Goal: Information Seeking & Learning: Learn about a topic

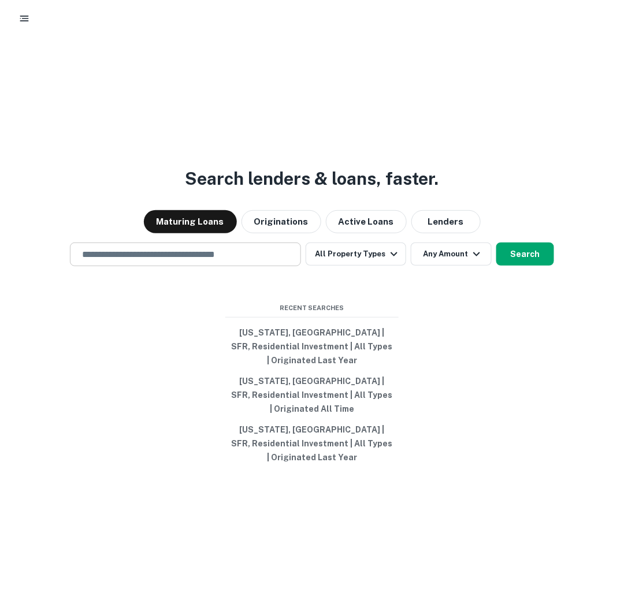
click at [188, 259] on input "text" at bounding box center [185, 254] width 221 height 13
click at [336, 256] on button "All Property Types" at bounding box center [356, 254] width 101 height 23
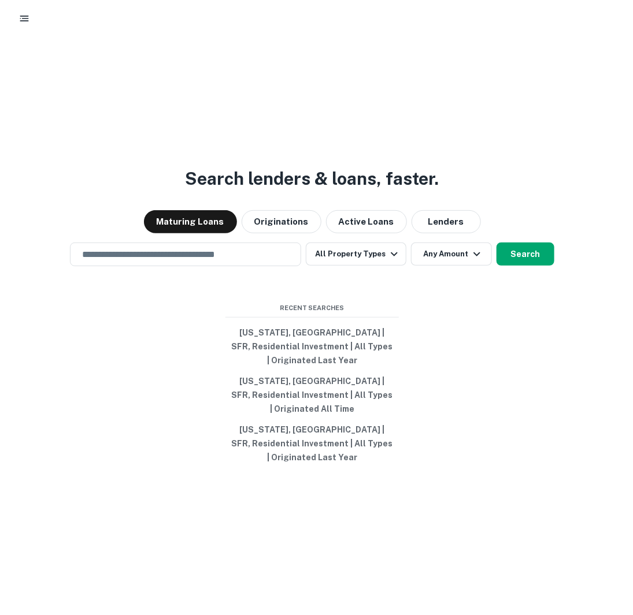
click at [459, 615] on div at bounding box center [312, 615] width 624 height 0
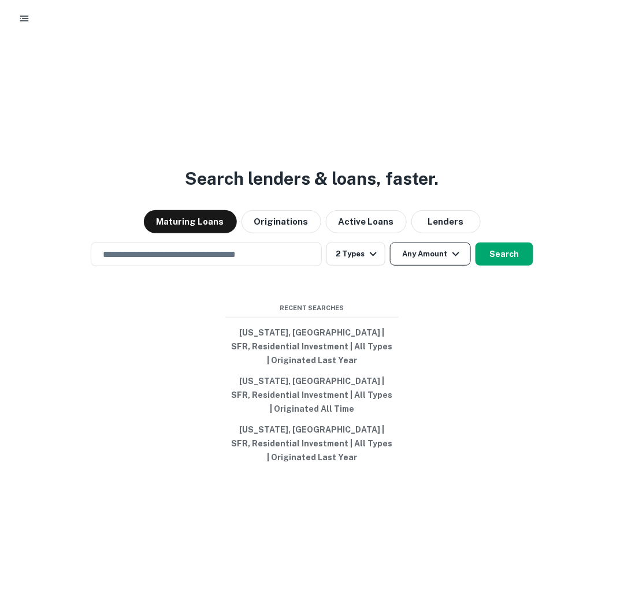
click at [427, 250] on button "Any Amount" at bounding box center [430, 254] width 81 height 23
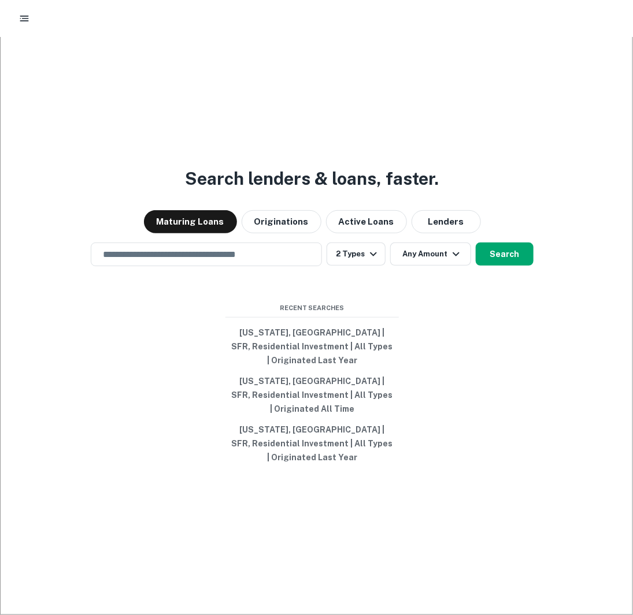
type input "******"
click at [131, 615] on div at bounding box center [312, 615] width 624 height 0
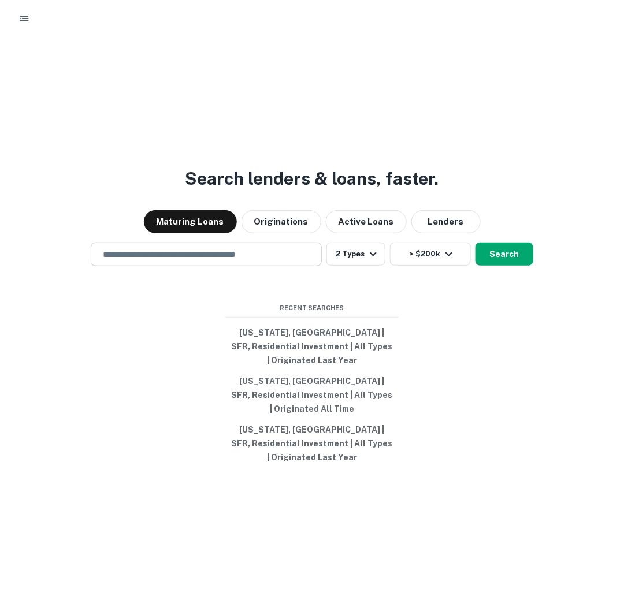
click at [137, 256] on input "text" at bounding box center [206, 254] width 221 height 13
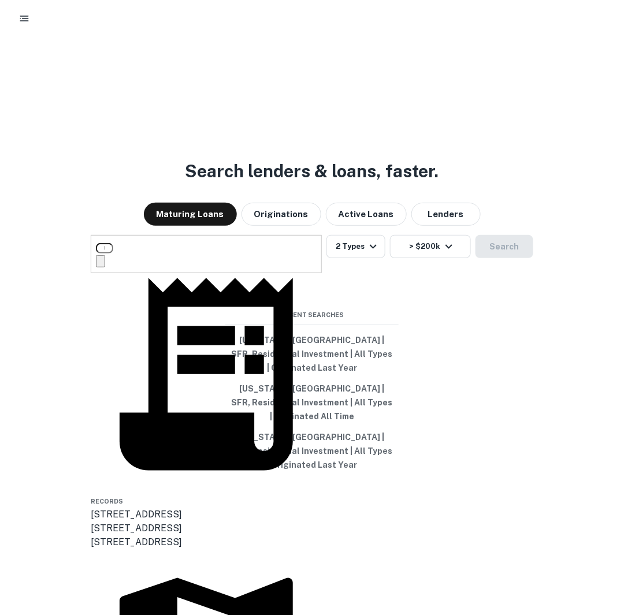
type input "**********"
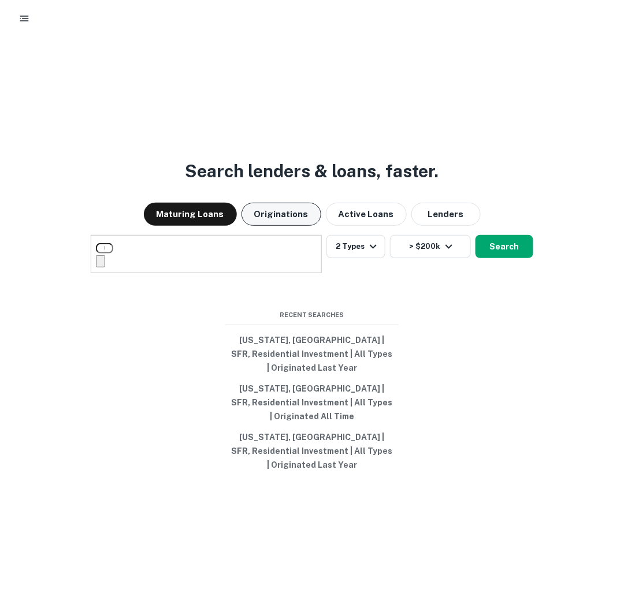
click at [276, 223] on button "Originations" at bounding box center [281, 214] width 80 height 23
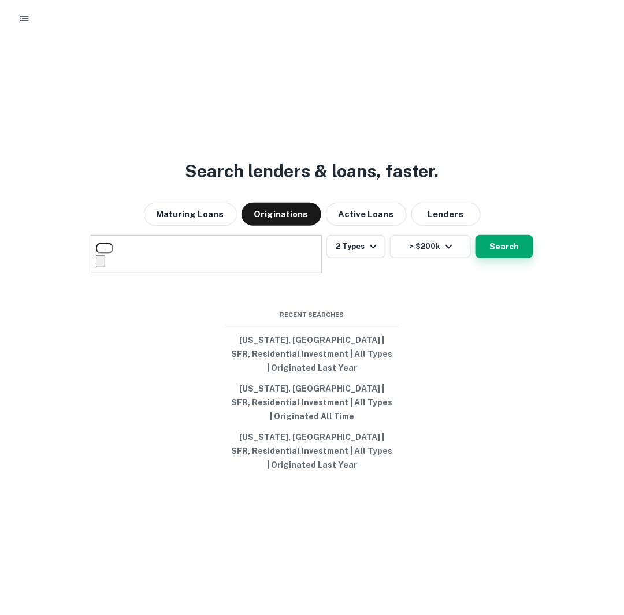
click at [507, 256] on button "Search" at bounding box center [504, 246] width 58 height 23
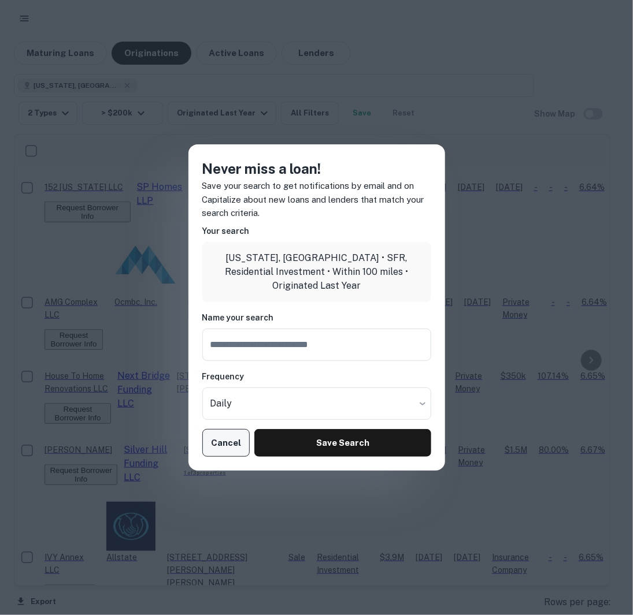
click at [225, 443] on button "Cancel" at bounding box center [226, 443] width 48 height 28
click at [216, 434] on button "Cancel" at bounding box center [226, 443] width 48 height 28
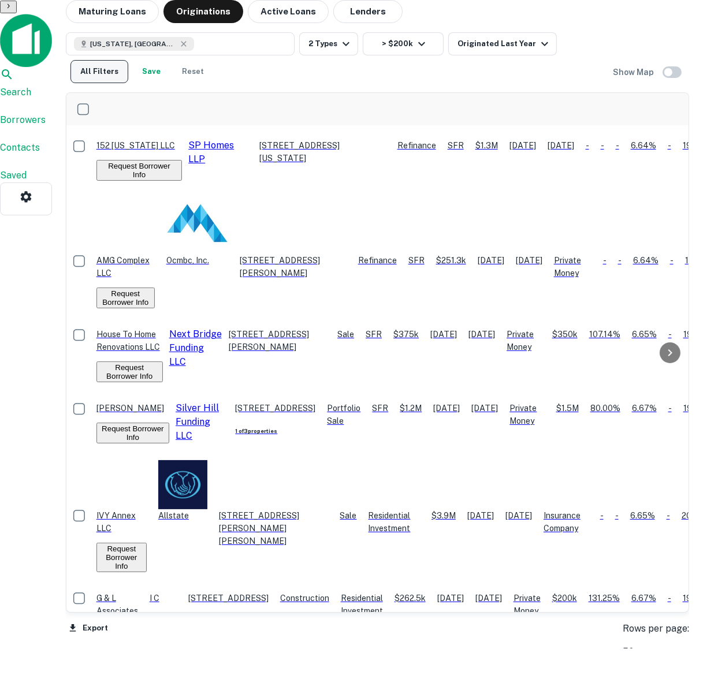
click at [128, 61] on button "All Filters" at bounding box center [99, 71] width 58 height 23
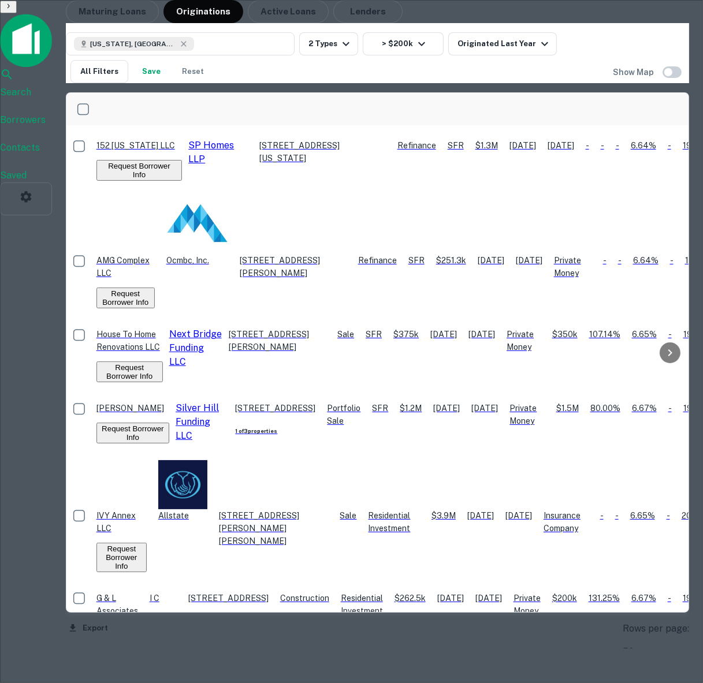
scroll to position [342, 0]
drag, startPoint x: 373, startPoint y: 661, endPoint x: 455, endPoint y: 529, distance: 155.5
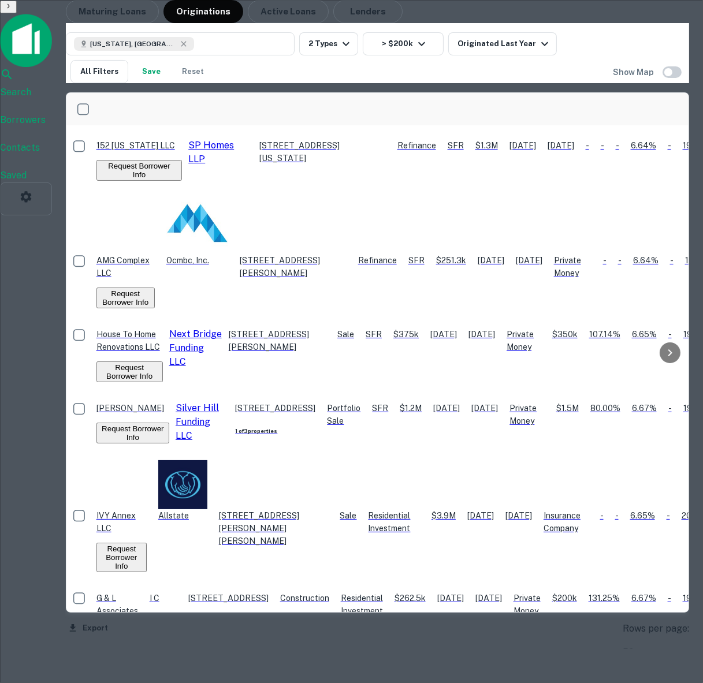
scroll to position [445, 0]
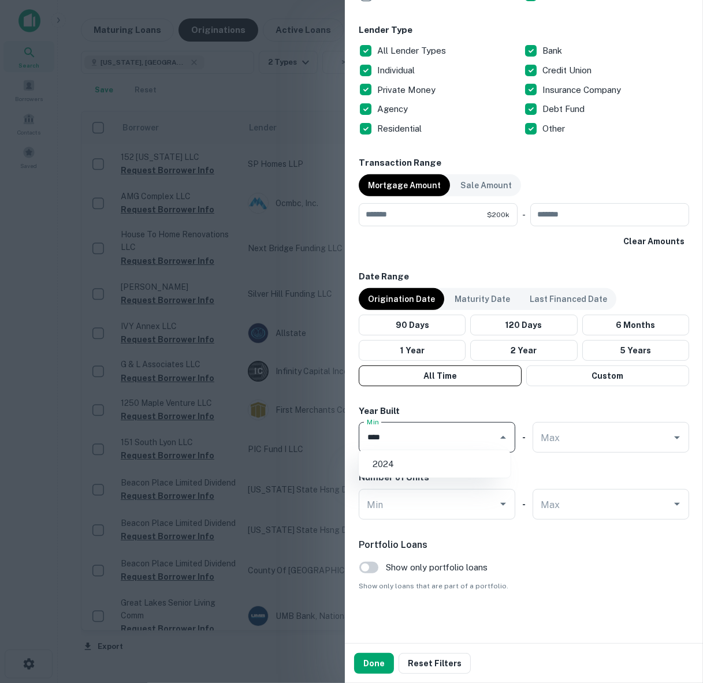
click at [504, 606] on div "Customize data sources and filters All Sources CMBS GSE Location [US_STATE], [G…" at bounding box center [524, 321] width 358 height 643
type input "****"
click at [361, 615] on button "Done" at bounding box center [374, 663] width 40 height 21
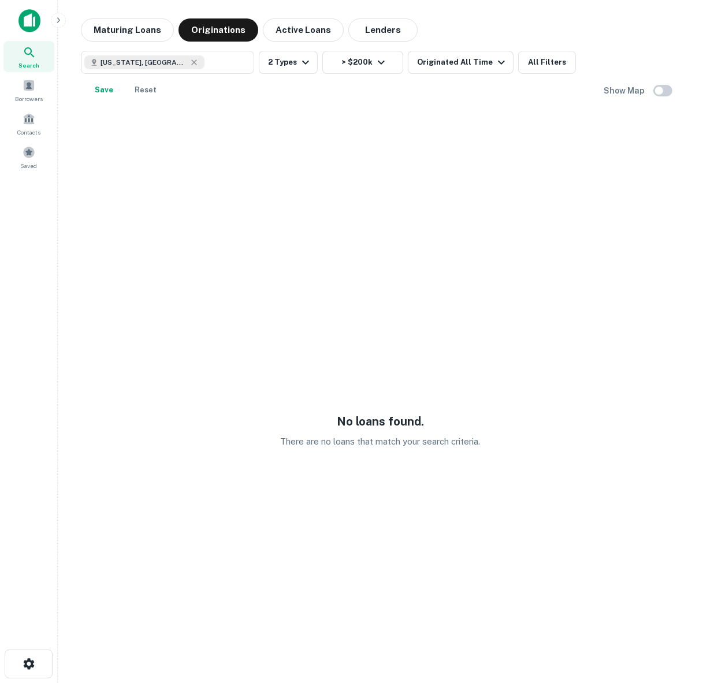
click at [575, 59] on div "[US_STATE], [GEOGRAPHIC_DATA] ​ 2 Types > $200k Originated All Time All Filters…" at bounding box center [342, 76] width 523 height 51
click at [550, 66] on button "All Filters" at bounding box center [547, 62] width 58 height 23
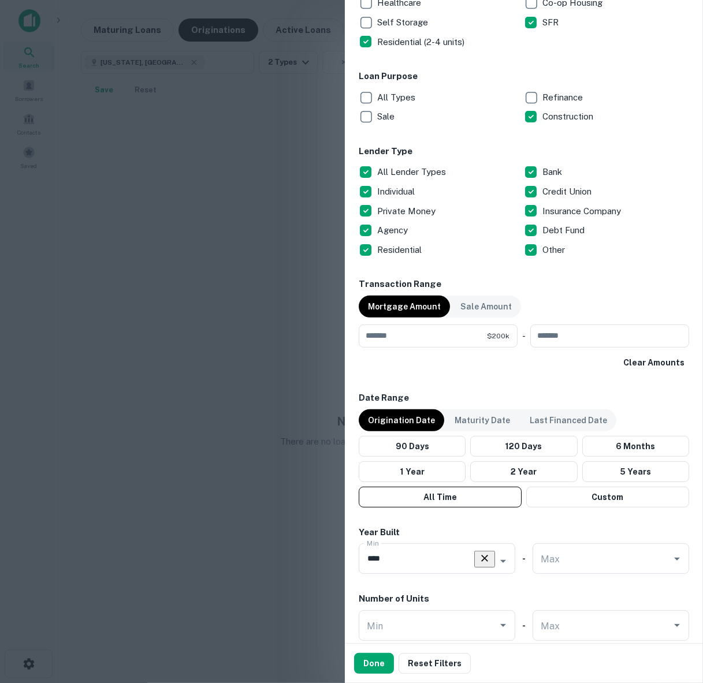
scroll to position [427, 0]
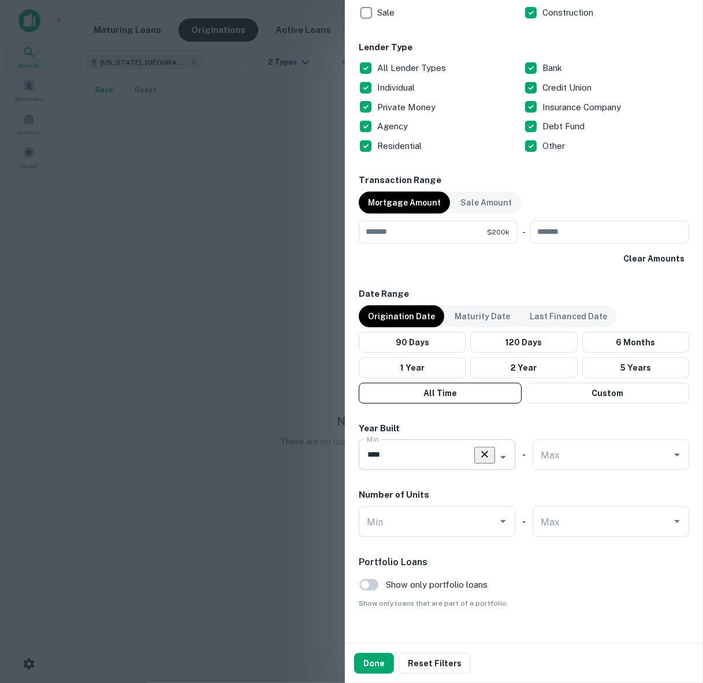
click at [422, 445] on input "****" at bounding box center [421, 455] width 114 height 20
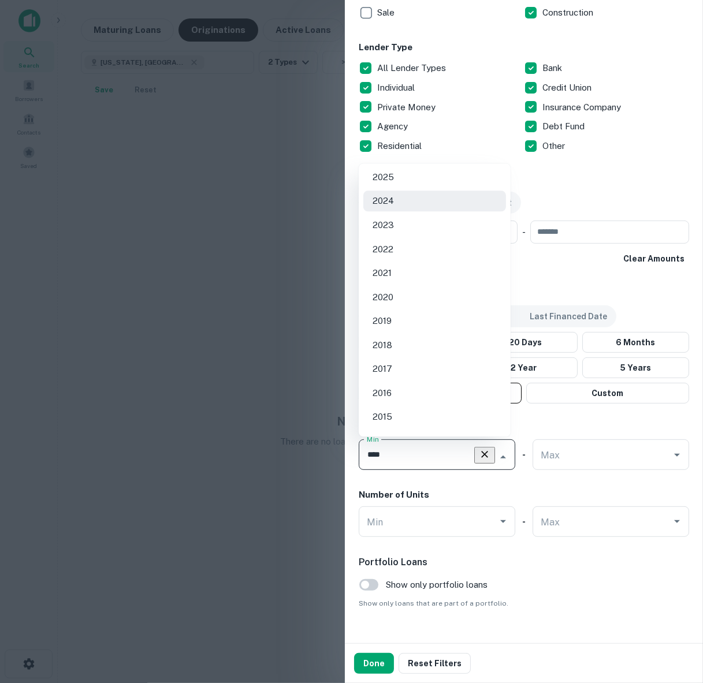
click at [422, 445] on input "****" at bounding box center [421, 455] width 114 height 20
click at [364, 615] on button "Done" at bounding box center [374, 663] width 40 height 21
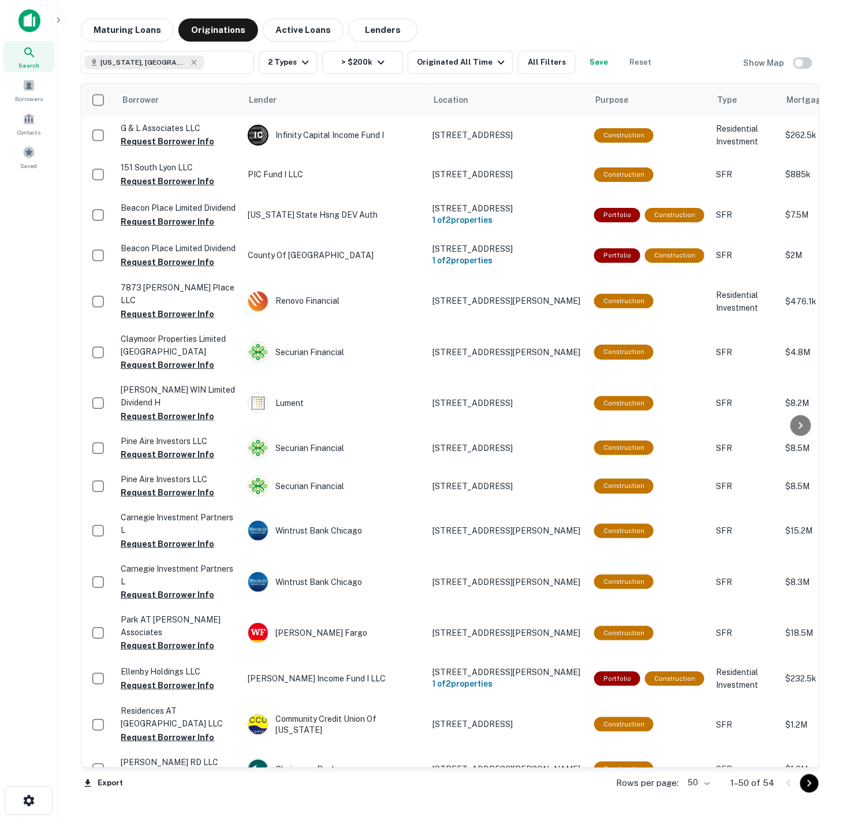
click at [10, 270] on div "Search Borrowers Contacts Saved" at bounding box center [28, 392] width 57 height 784
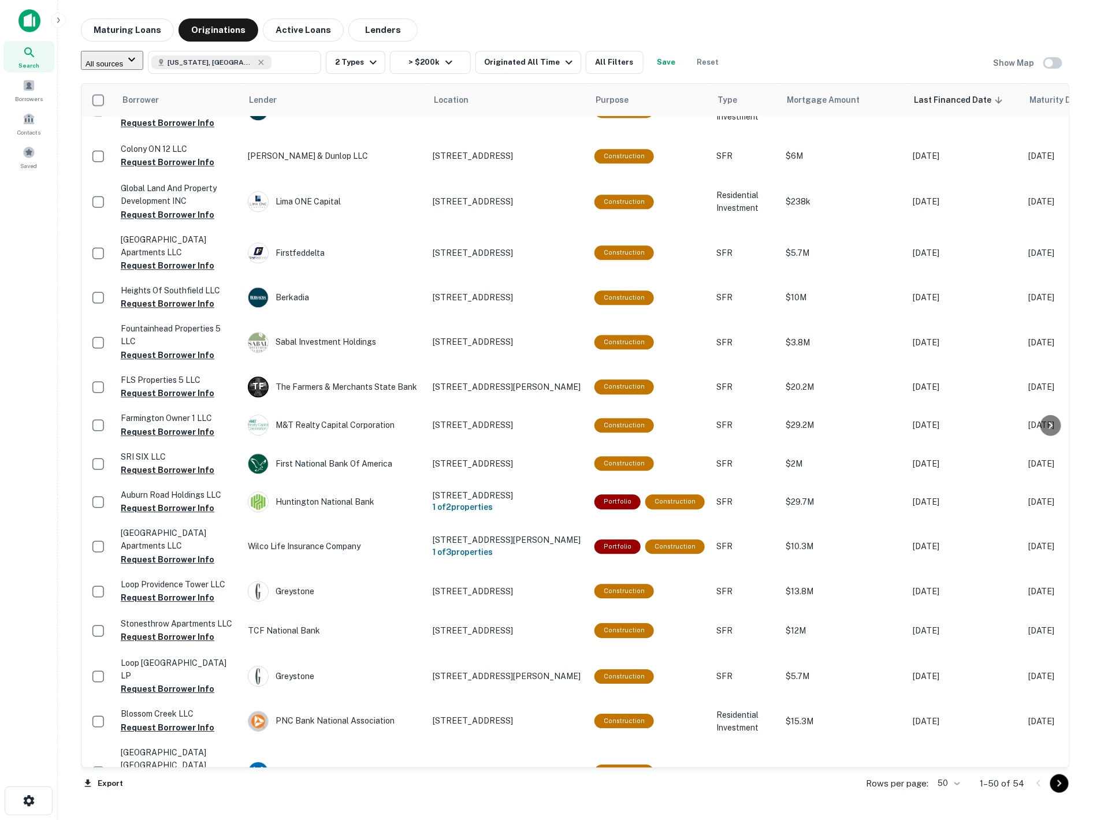
scroll to position [1501, 0]
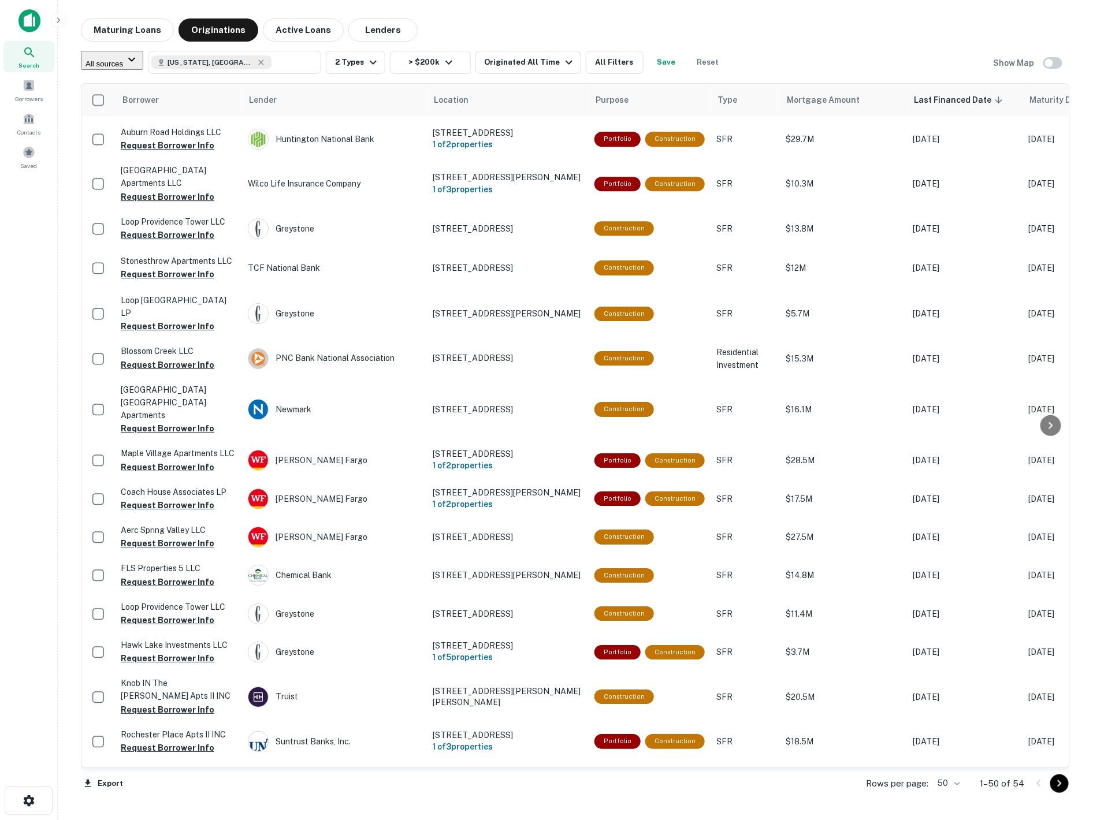
click at [623, 615] on p "1–50 of 54" at bounding box center [1002, 784] width 44 height 14
click at [623, 615] on div "Rows per page: 50 ** 1–50 of 54" at bounding box center [961, 783] width 218 height 31
click at [623, 615] on p "Rows per page:" at bounding box center [897, 784] width 62 height 14
click at [623, 615] on div "Rows per page: 50 ** 1–50 of 54" at bounding box center [961, 783] width 218 height 31
click at [623, 615] on body "Search Borrowers Contacts Saved Maturing Loans Originations Active Loans Lender…" at bounding box center [546, 410] width 1093 height 820
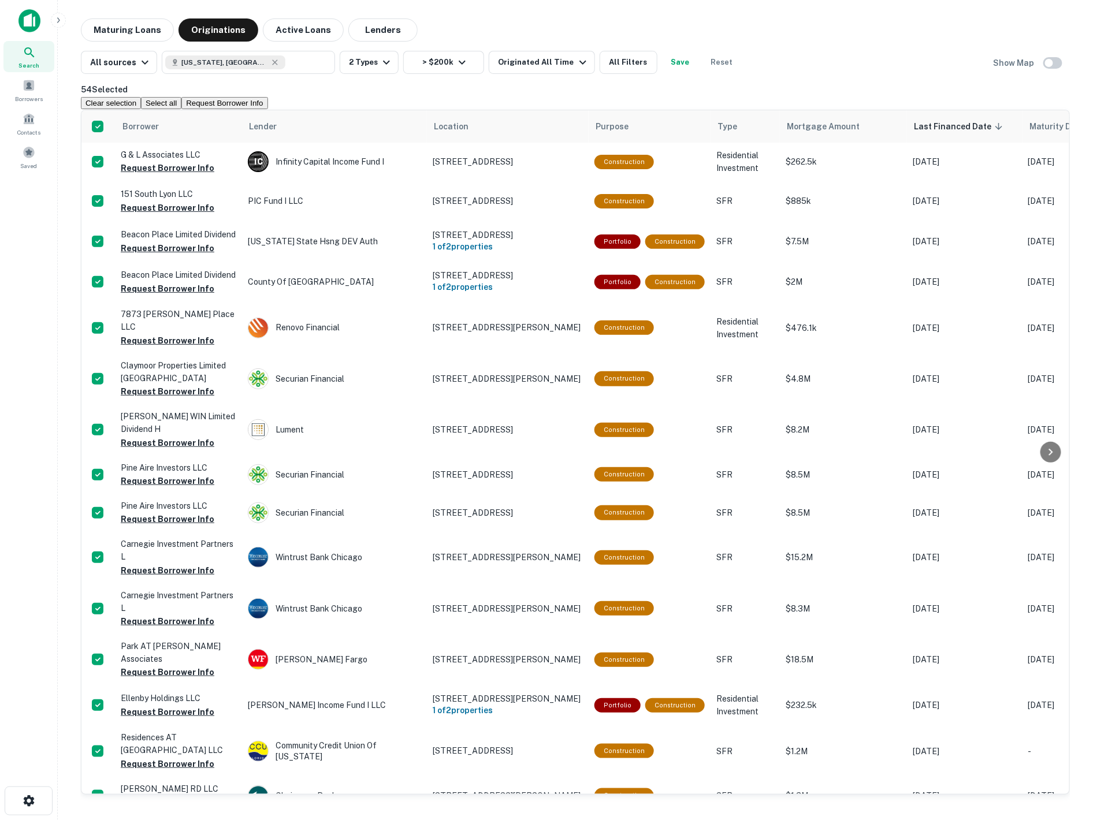
click at [267, 102] on button "Request Borrower Info" at bounding box center [224, 103] width 86 height 12
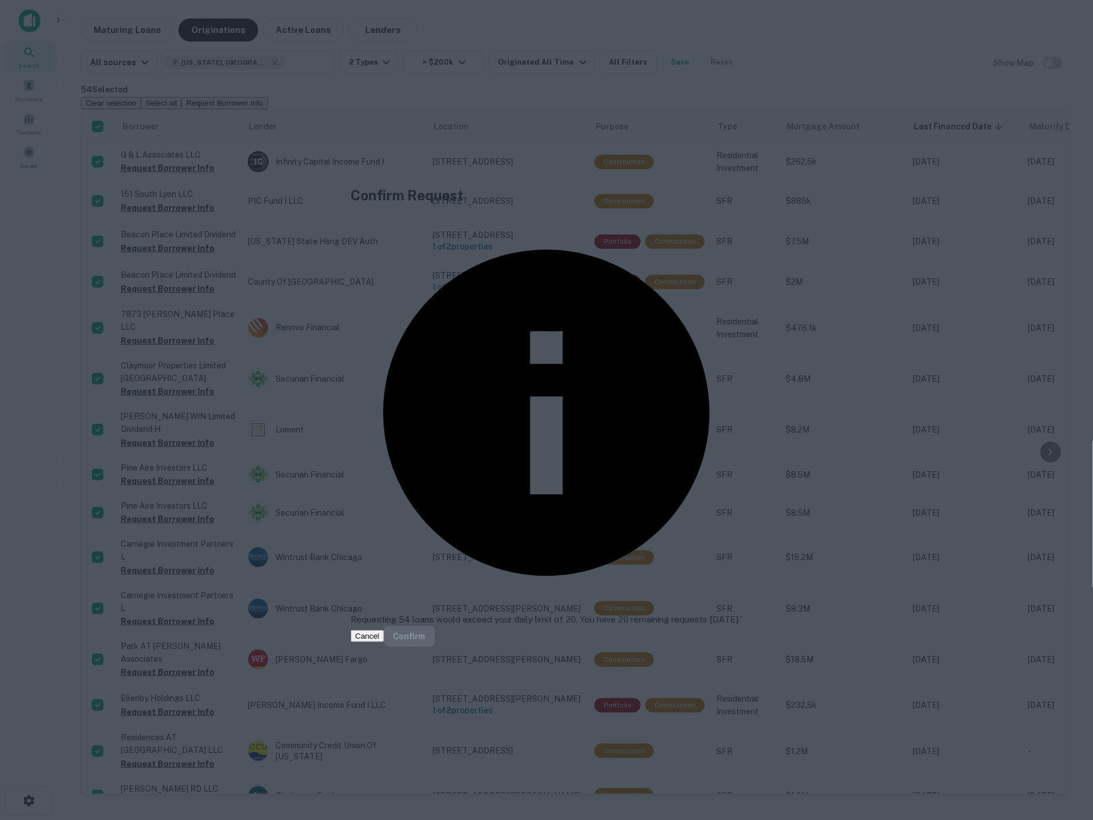
click at [384, 615] on button "Cancel" at bounding box center [368, 636] width 34 height 12
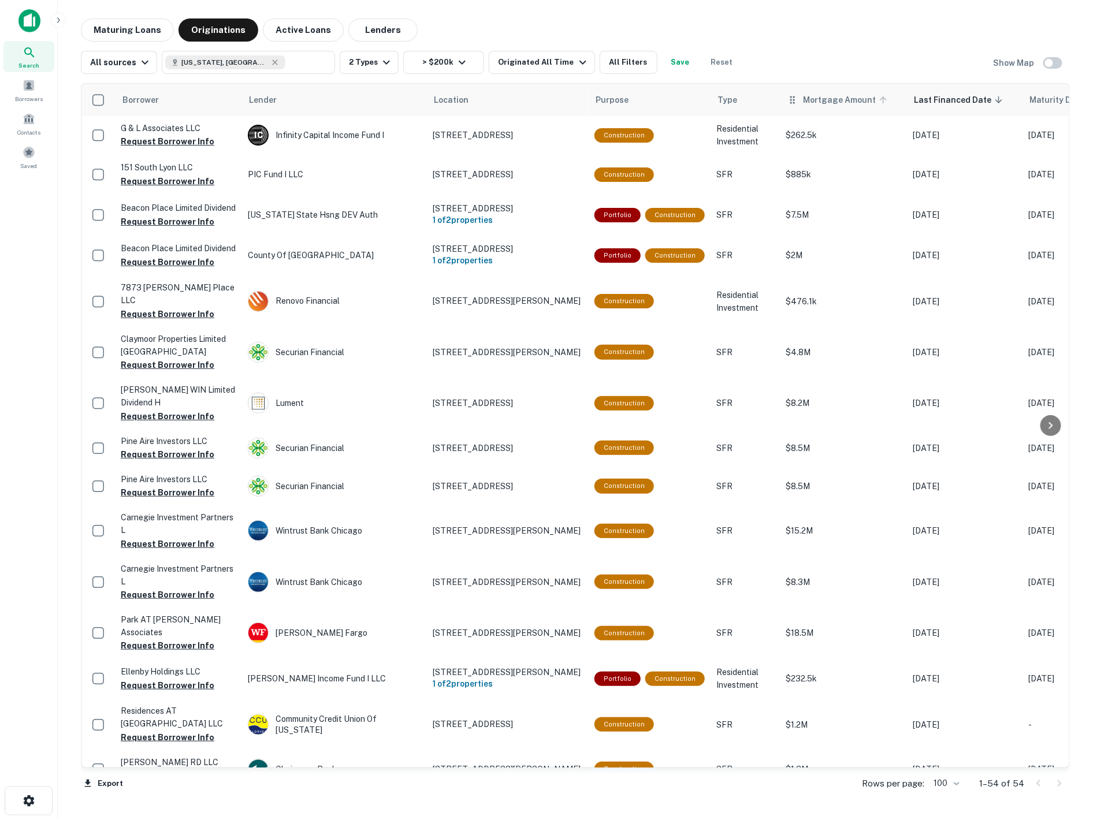
click at [623, 98] on span "Mortgage Amount" at bounding box center [847, 100] width 88 height 14
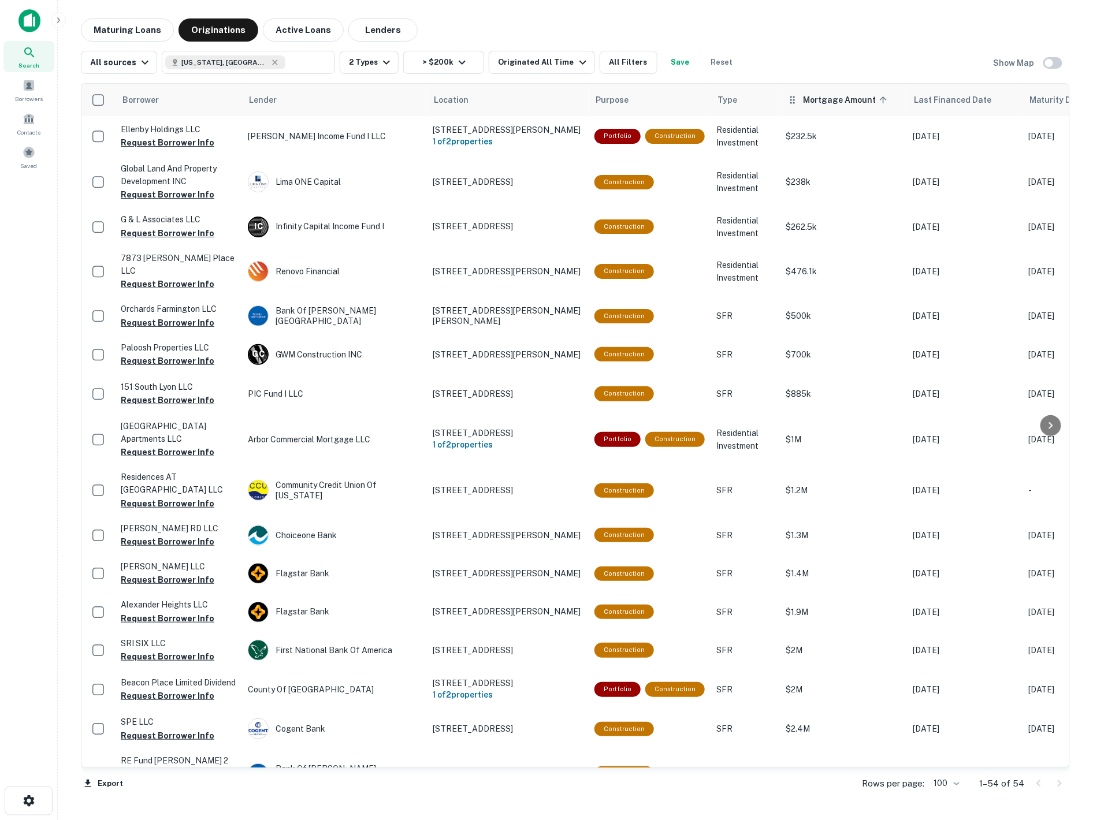
click at [623, 98] on span "Mortgage Amount sorted ascending" at bounding box center [847, 100] width 88 height 14
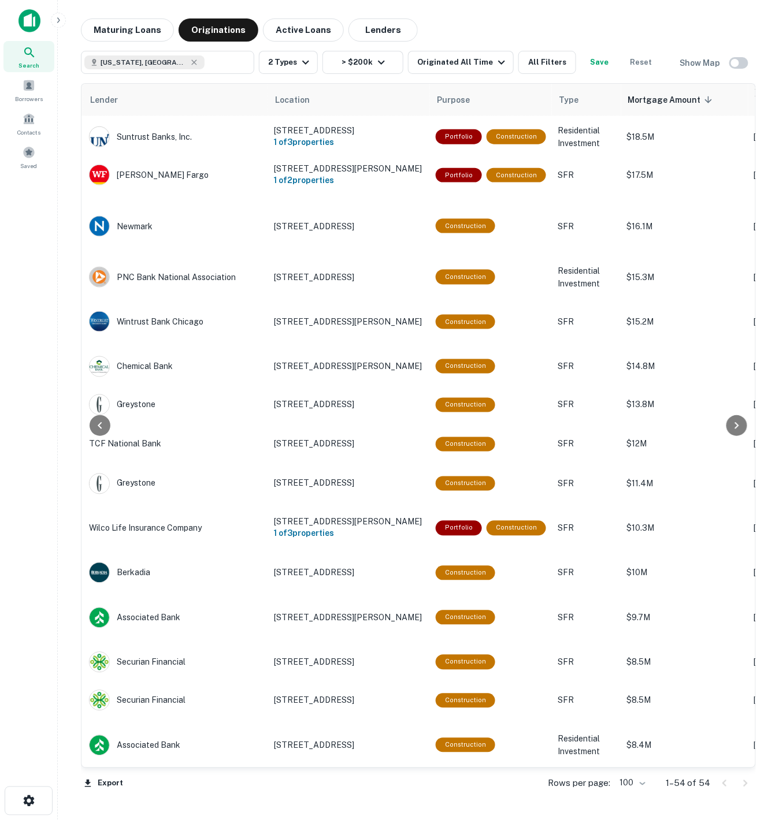
scroll to position [334, 159]
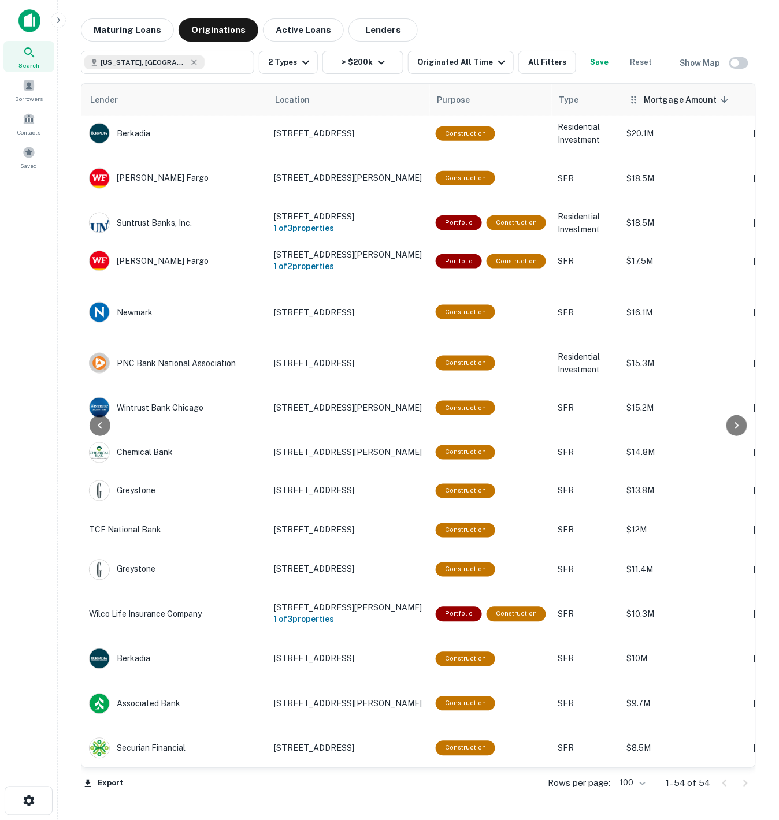
click at [623, 115] on th "Mortgage Amount sorted descending" at bounding box center [684, 100] width 127 height 32
click at [623, 106] on span "Mortgage Amount sorted descending" at bounding box center [688, 100] width 88 height 14
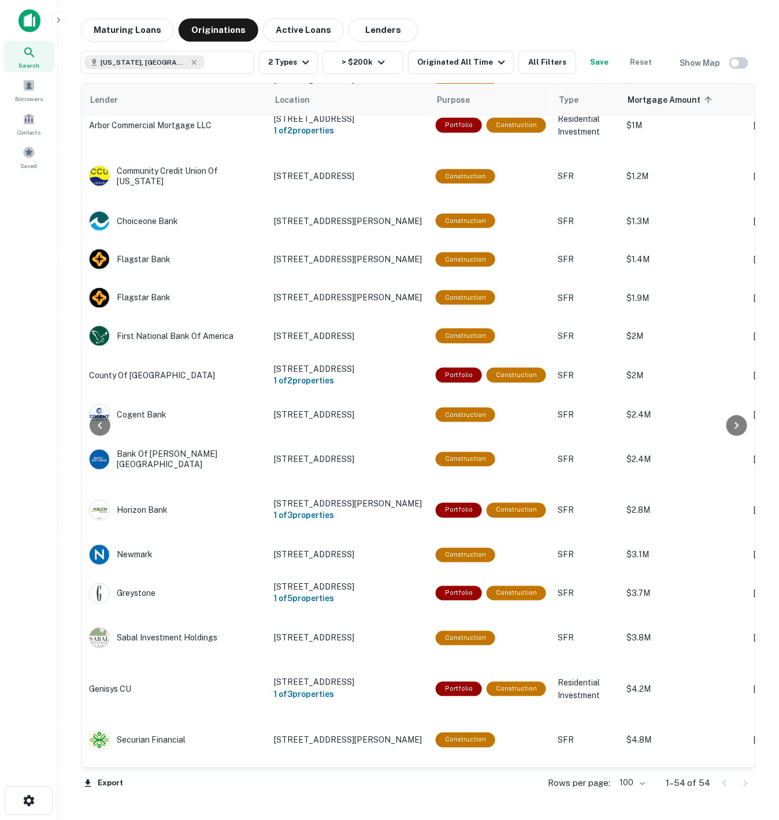
scroll to position [616, 159]
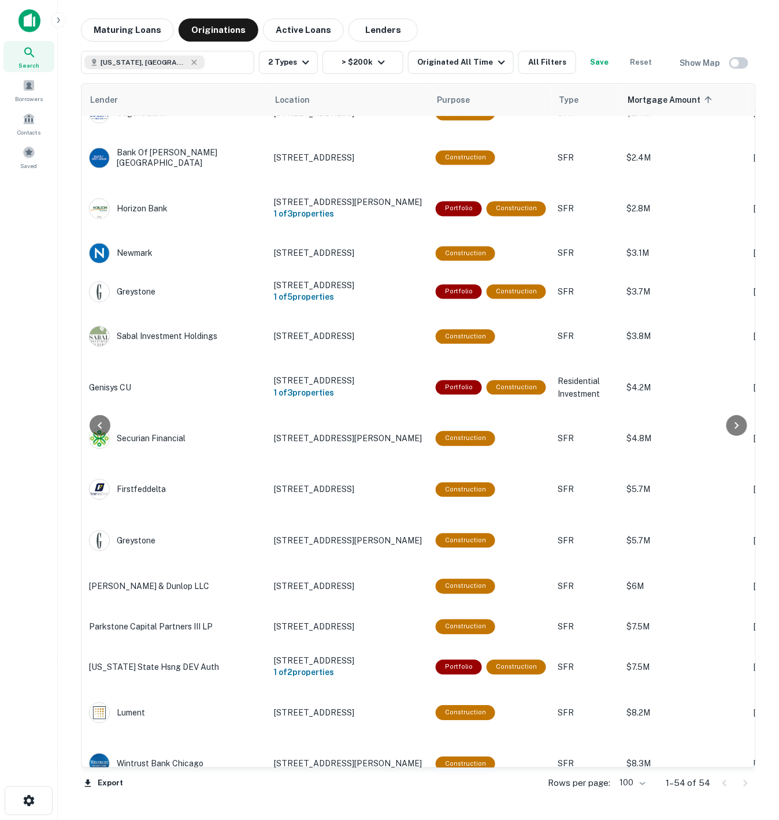
click at [623, 615] on body "Search Borrowers Contacts Saved Maturing Loans Originations Active Loans [GEOGR…" at bounding box center [389, 410] width 779 height 820
click at [623, 615] on li "25" at bounding box center [389, 827] width 779 height 14
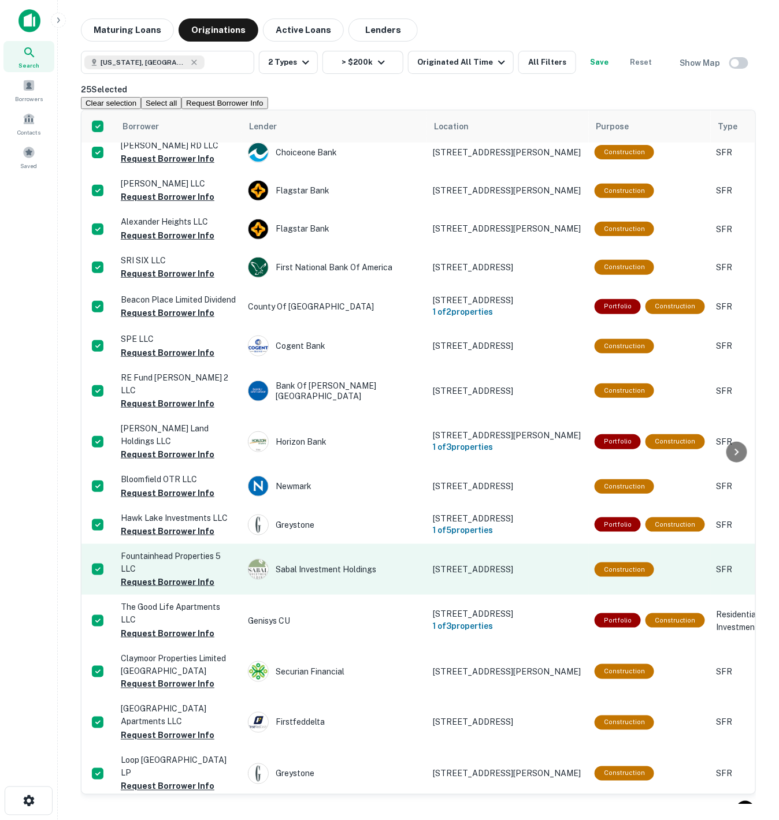
scroll to position [410, 0]
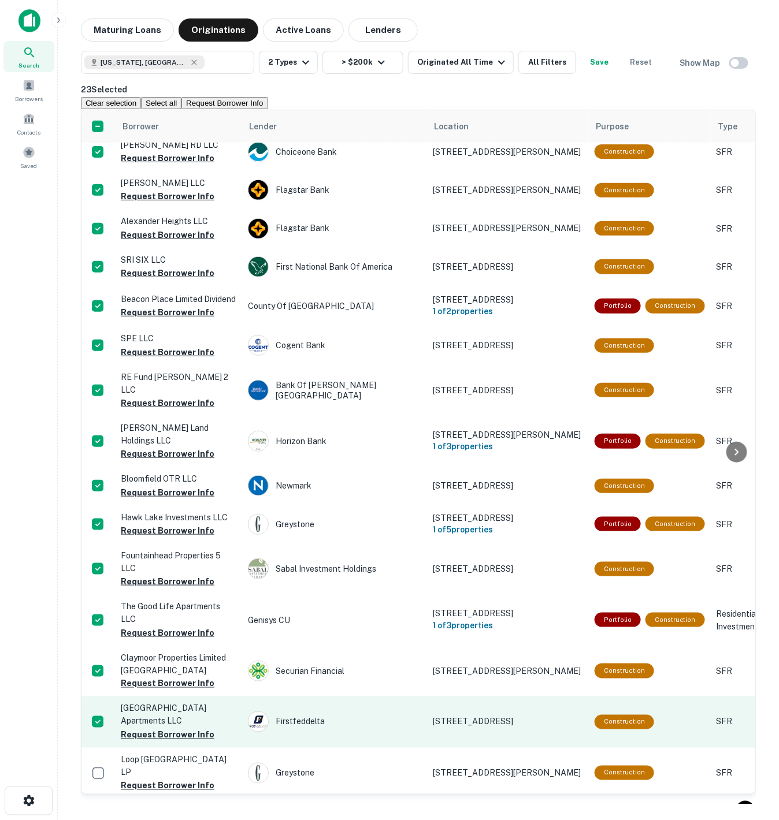
click at [92, 615] on td at bounding box center [98, 722] width 34 height 51
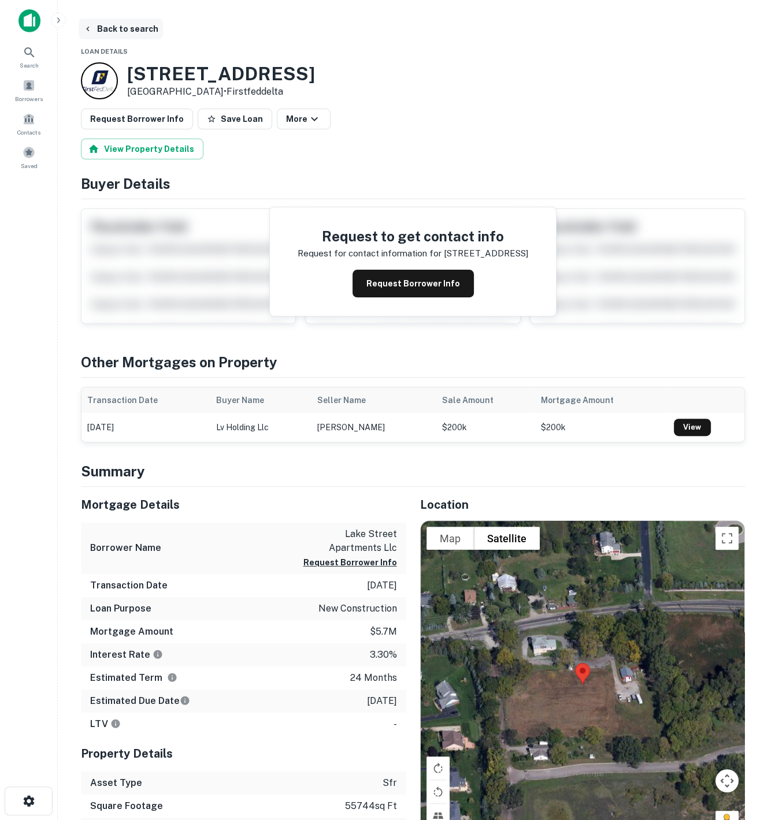
click at [95, 26] on button "Back to search" at bounding box center [121, 28] width 84 height 21
